Goal: Check status

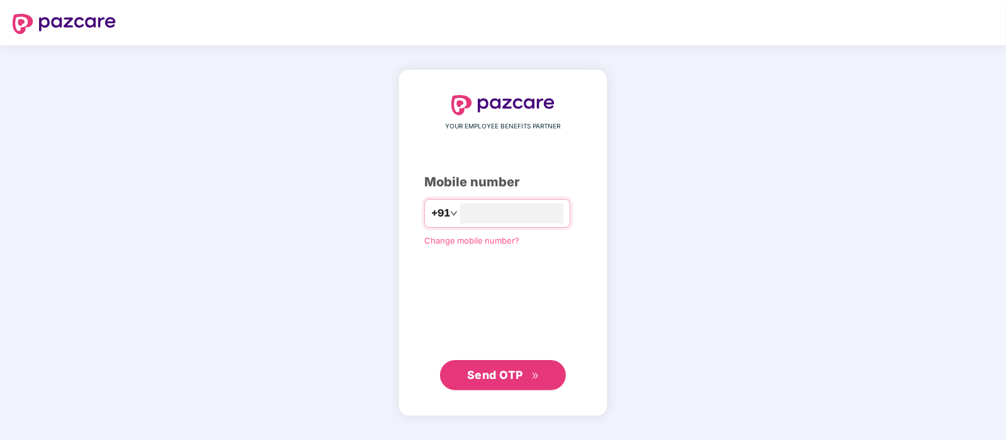
type input "**********"
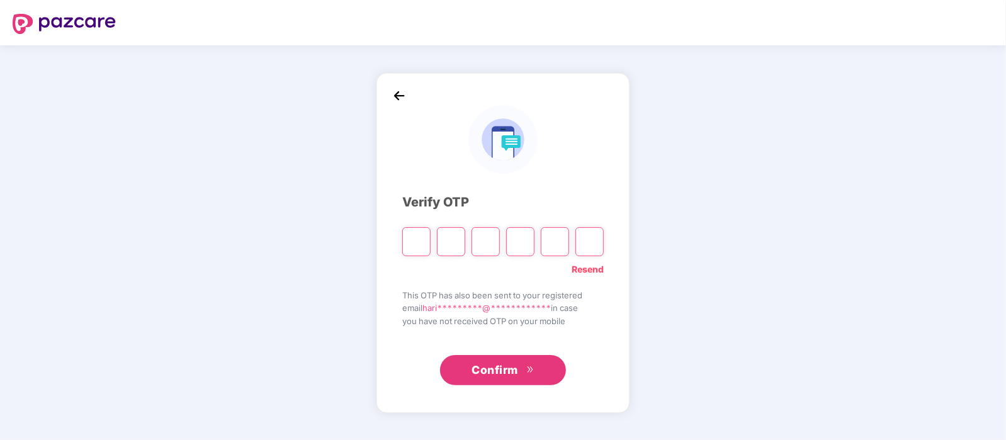
type input "*"
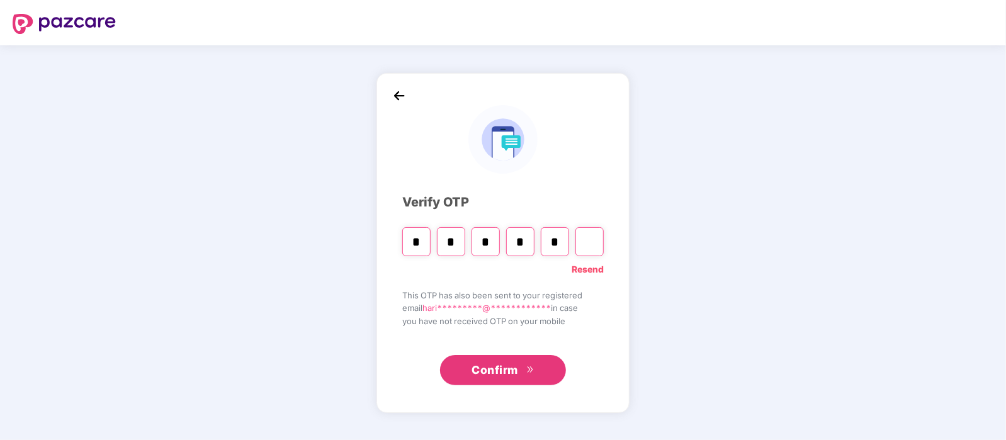
type input "*"
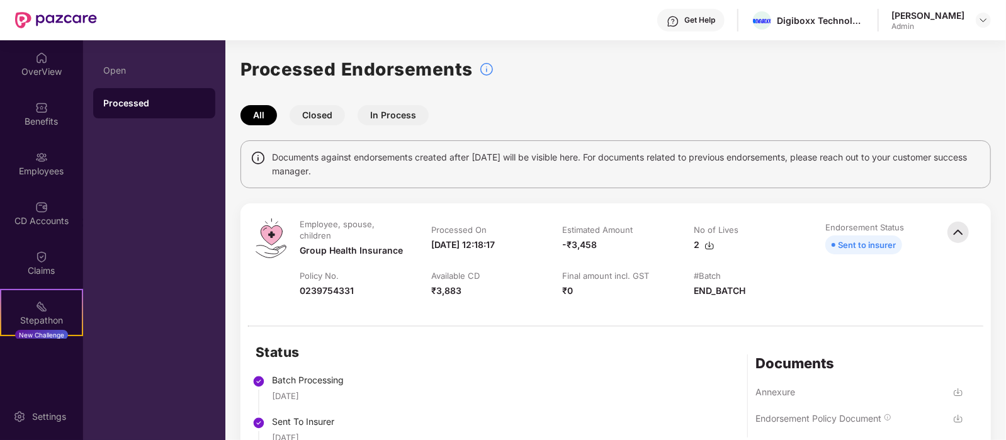
click at [384, 124] on button "In Process" at bounding box center [393, 115] width 71 height 20
click at [390, 117] on button "In Process" at bounding box center [393, 115] width 71 height 20
click at [991, 23] on div at bounding box center [983, 20] width 15 height 15
click at [986, 23] on img at bounding box center [984, 20] width 10 height 10
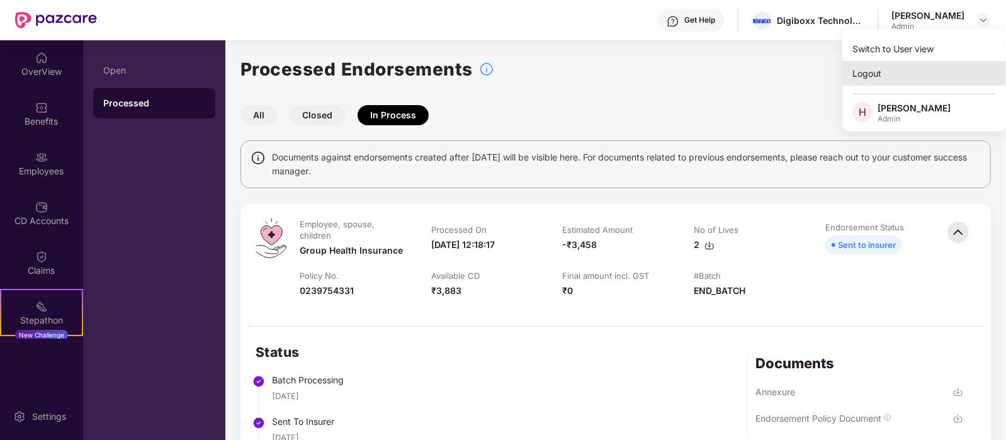
click at [875, 74] on div "Logout" at bounding box center [925, 73] width 164 height 25
